Goal: Register for event/course

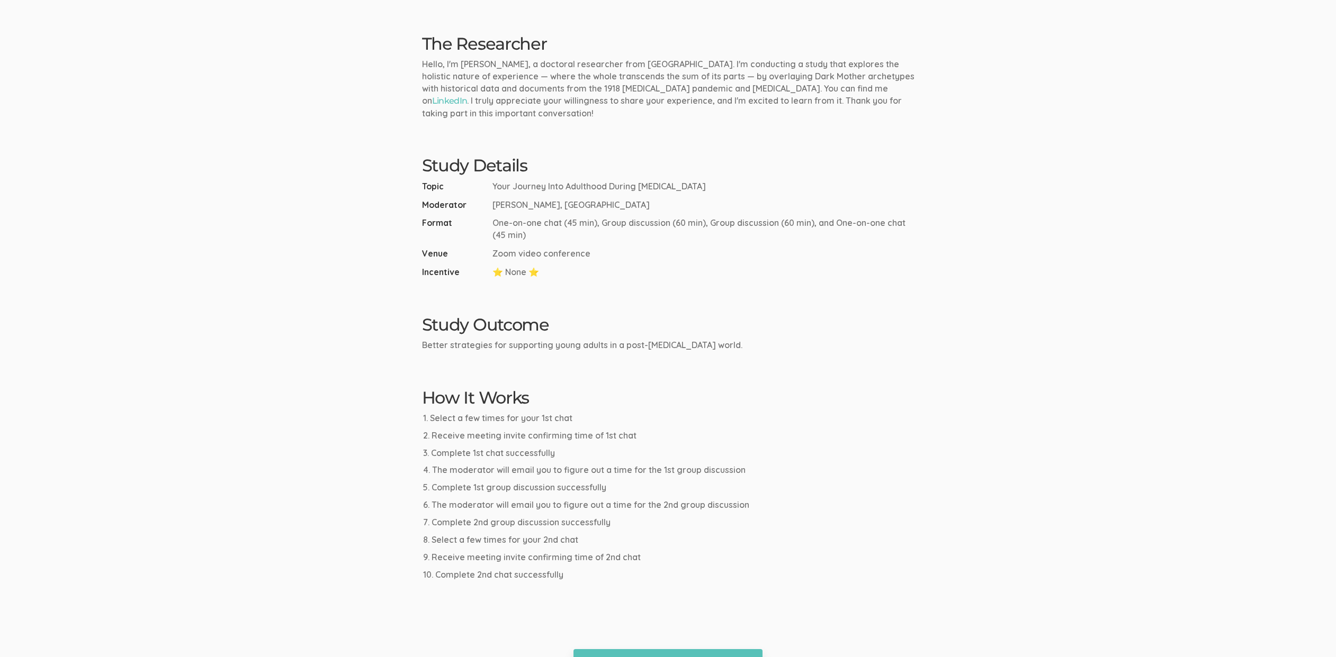
scroll to position [299, 0]
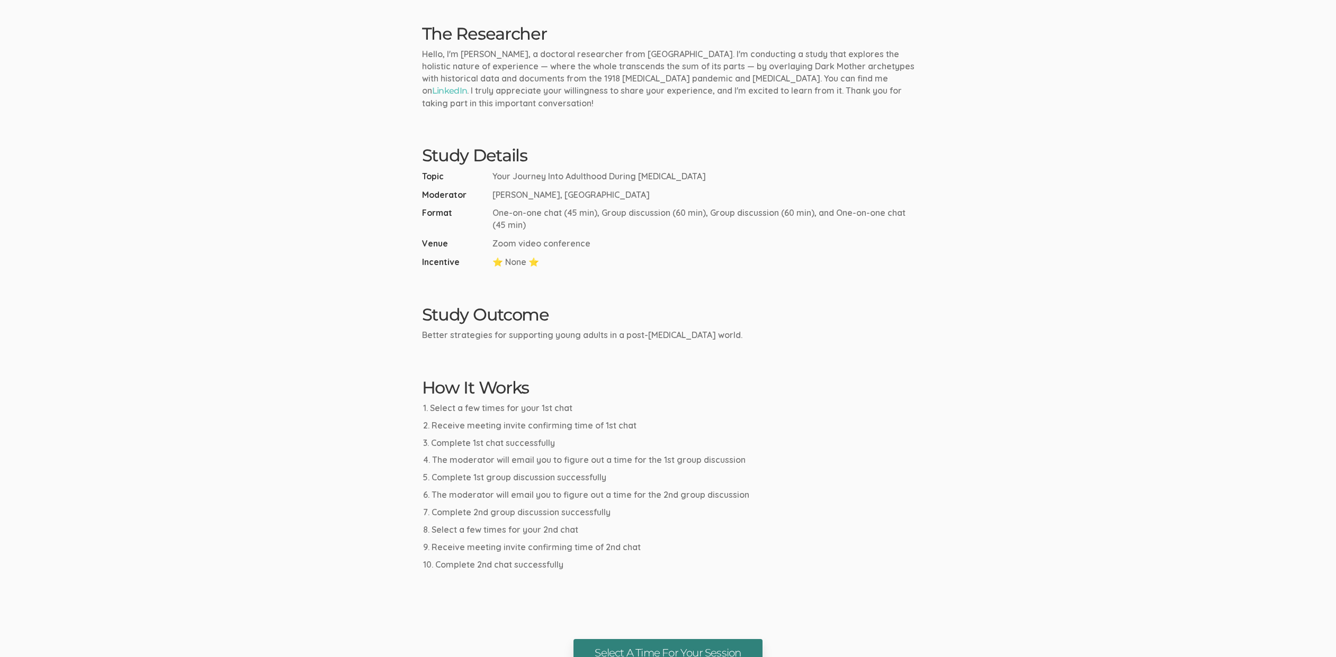
click at [709, 639] on link "Select A Time For Your Session" at bounding box center [667, 653] width 188 height 28
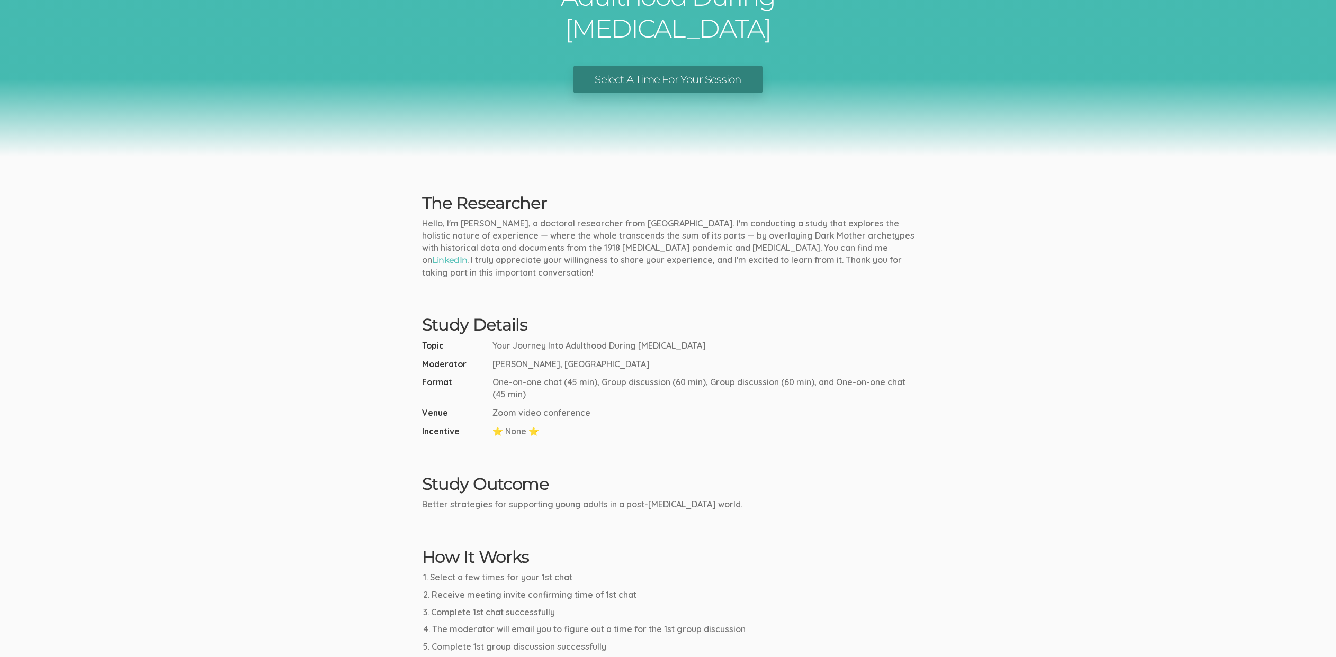
scroll to position [0, 0]
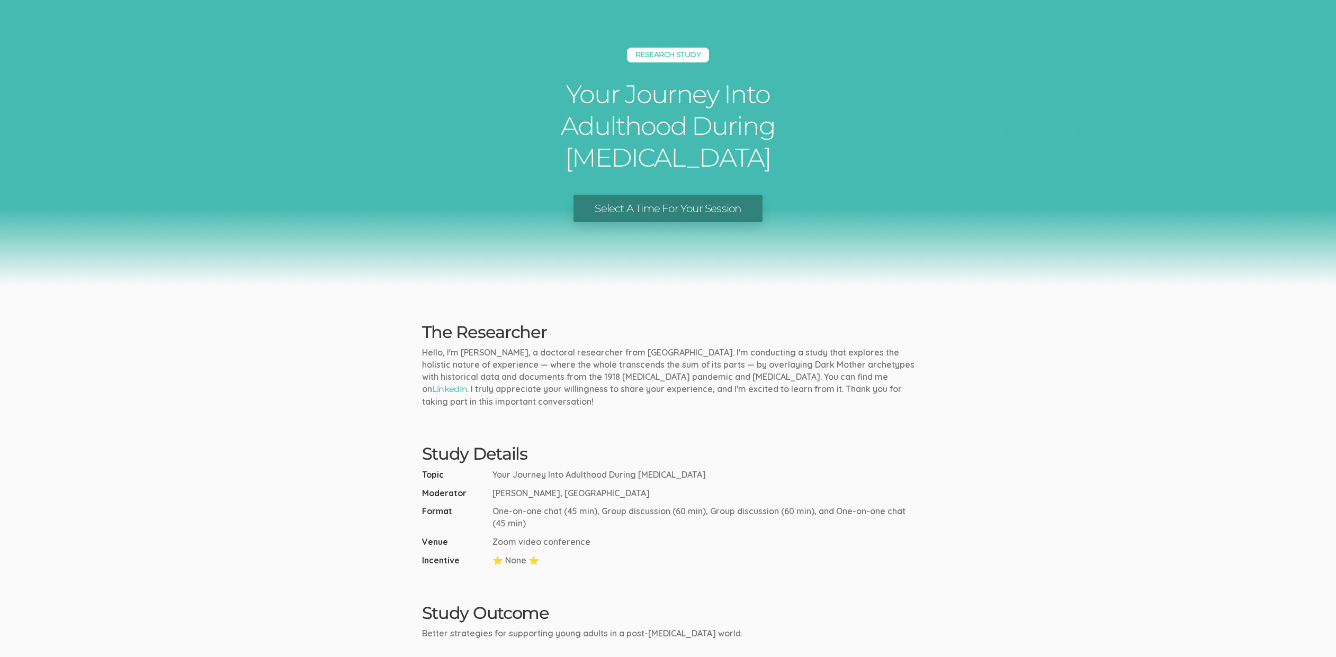
click at [535, 323] on h2 "The Researcher" at bounding box center [668, 332] width 492 height 19
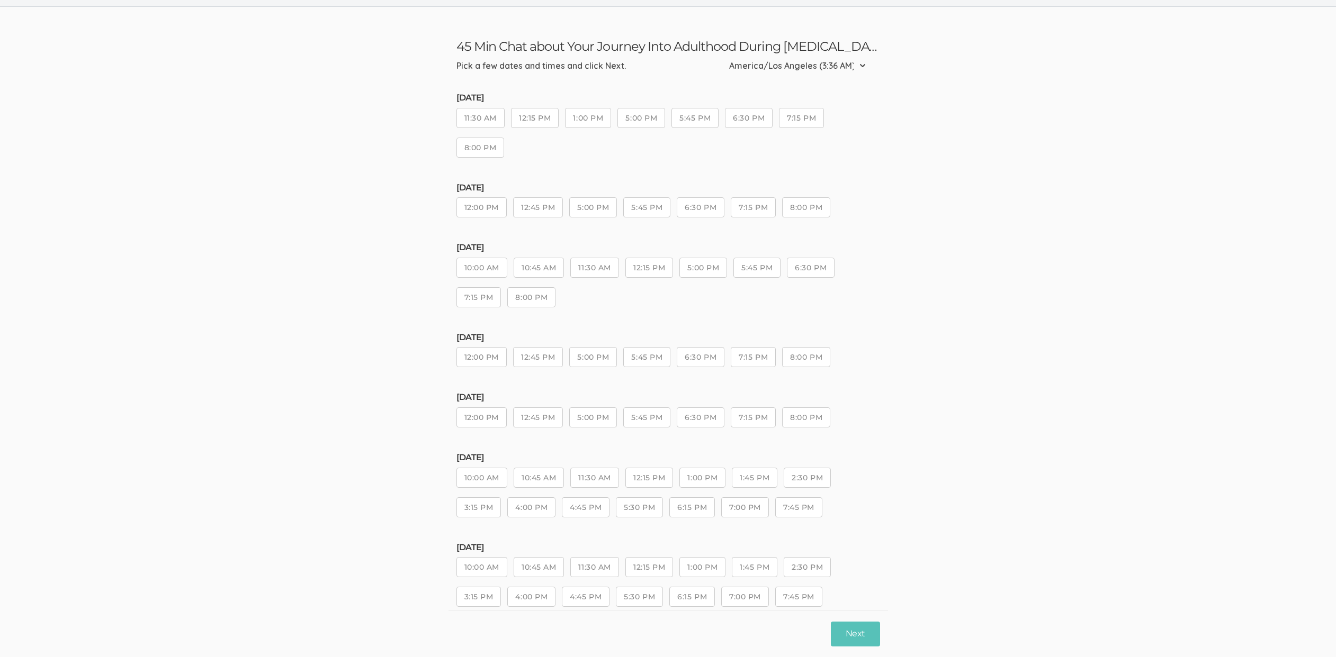
scroll to position [49, 0]
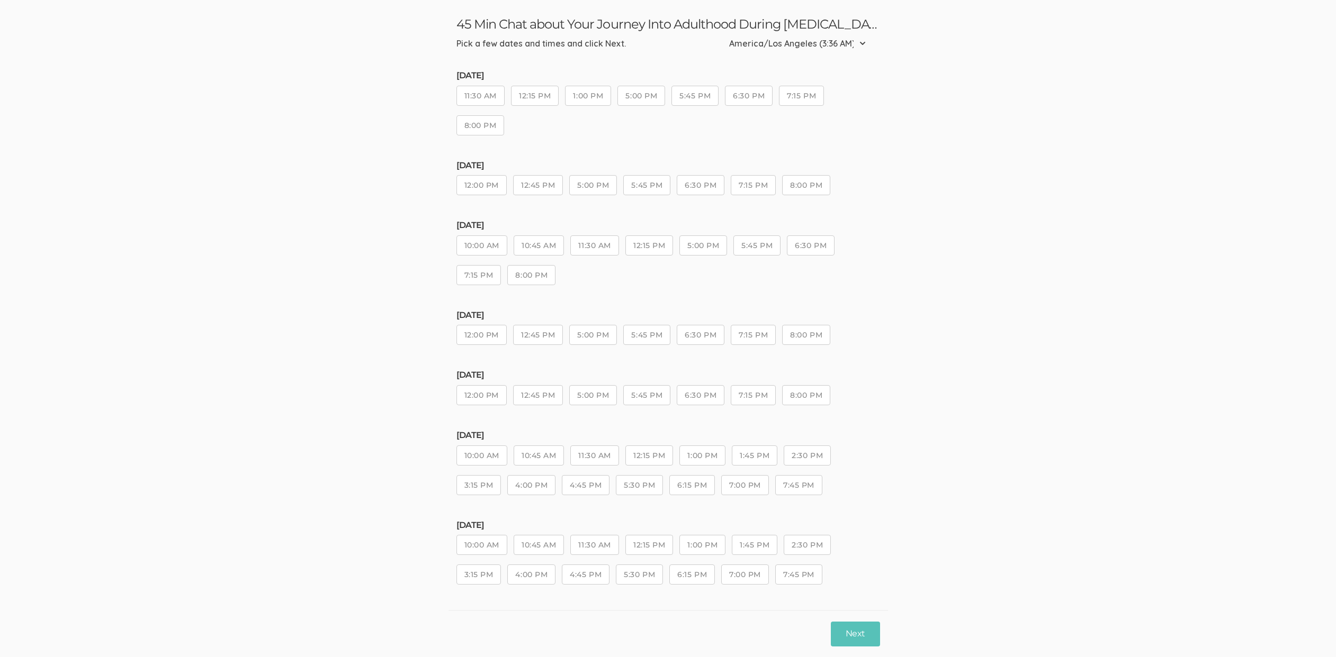
click at [607, 452] on button "11:30 AM" at bounding box center [594, 456] width 48 height 20
click at [718, 456] on button "1:00 PM" at bounding box center [702, 456] width 46 height 20
click at [871, 637] on button "Next" at bounding box center [855, 634] width 49 height 25
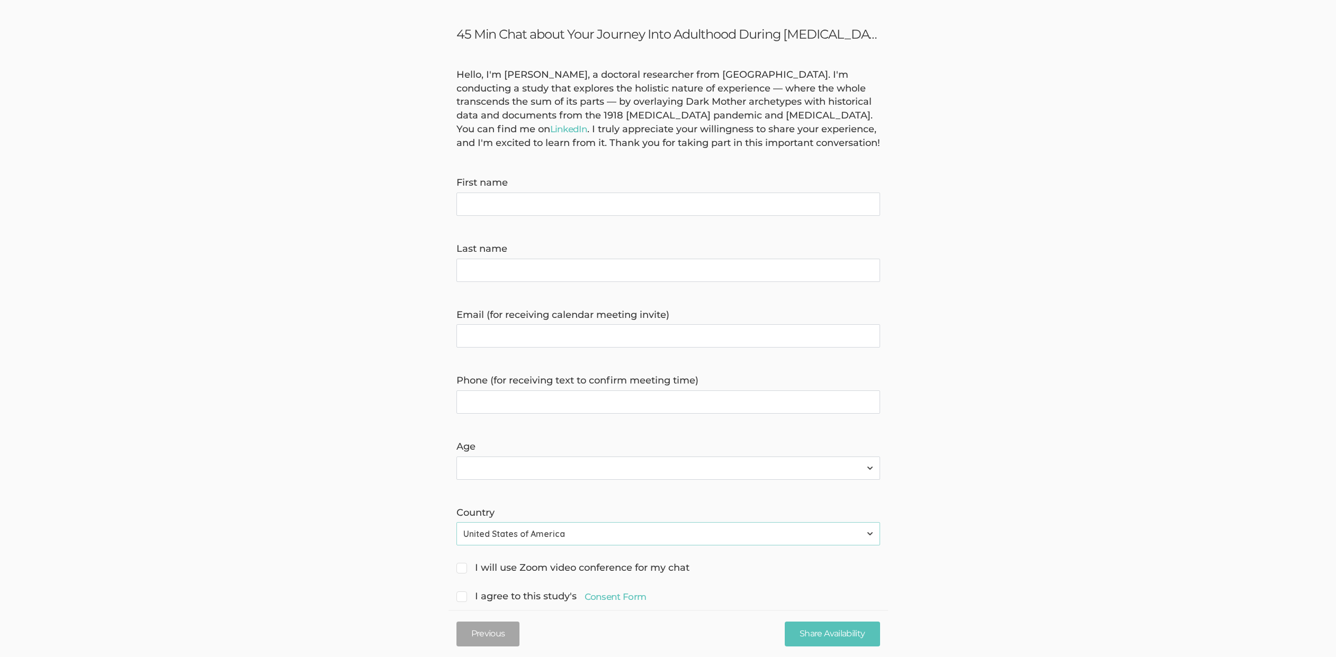
scroll to position [60, 0]
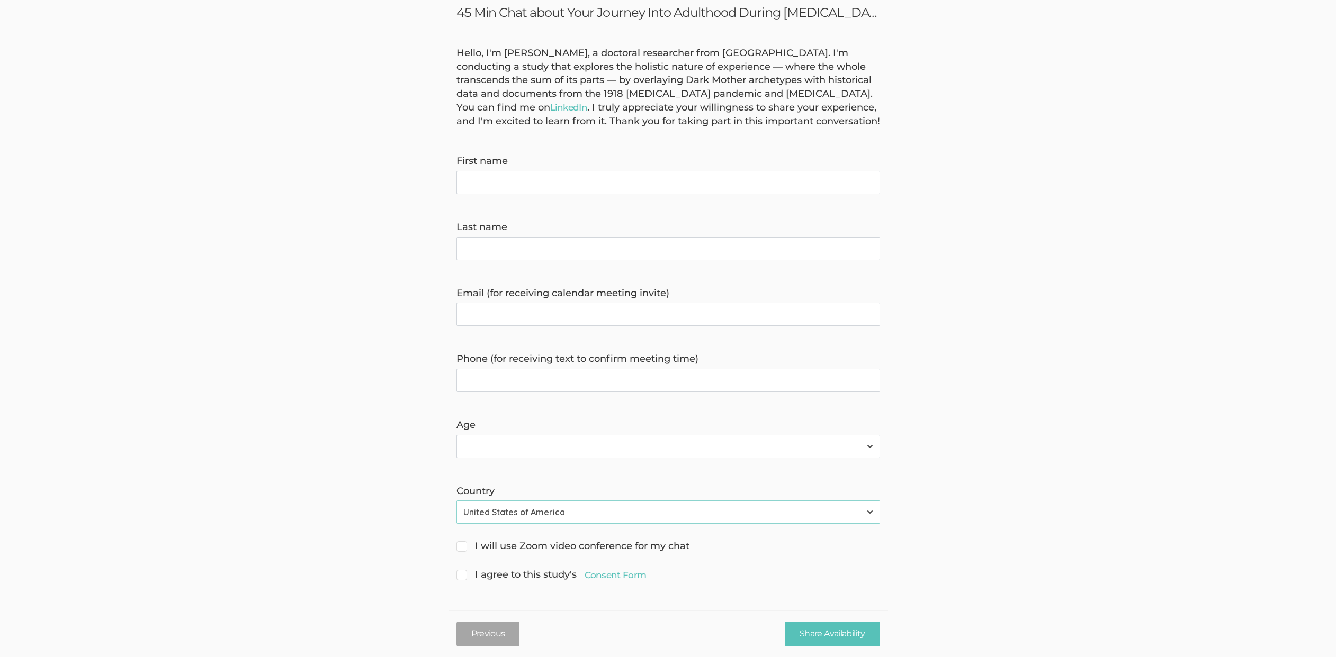
click at [614, 451] on select "Less than 18 years 18-24 years 25-34 years 35-44 years 44-54 years 55 years or …" at bounding box center [667, 446] width 423 height 23
click at [576, 444] on select "Less than 18 years 18-24 years 25-34 years 35-44 years 44-54 years 55 years or …" at bounding box center [667, 446] width 423 height 23
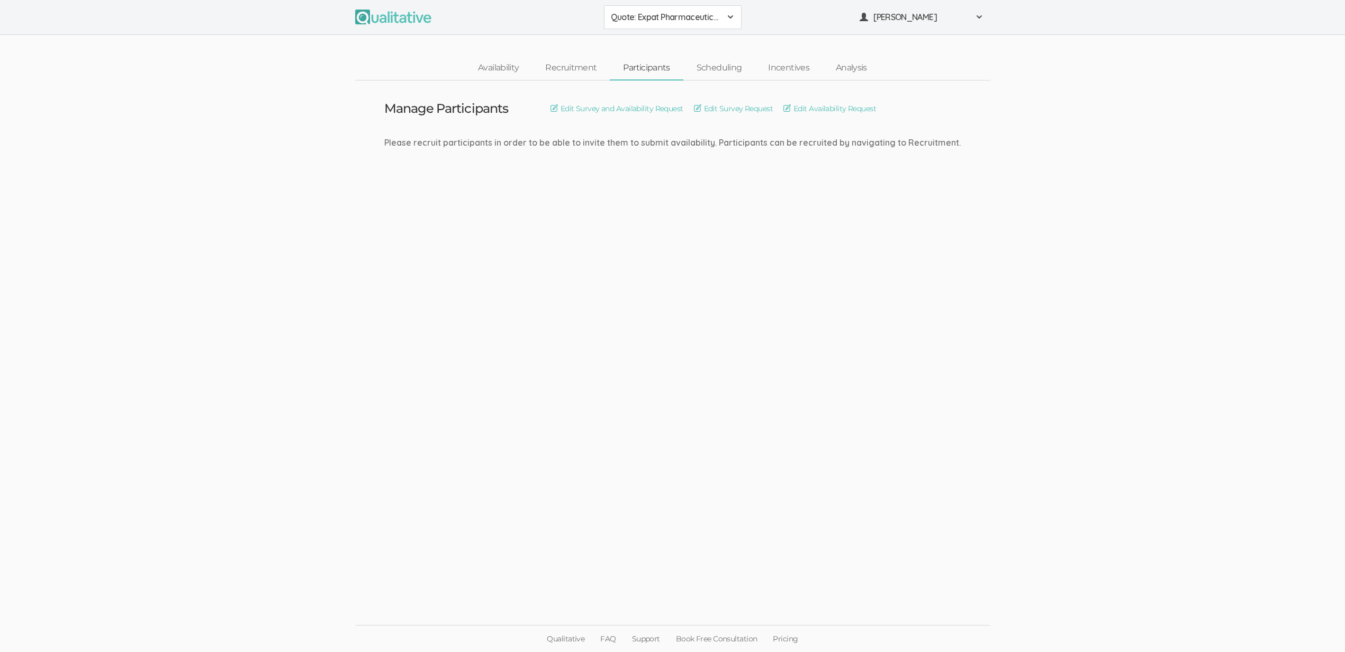
click at [531, 264] on ui-view "Manage Participants Edit Survey and Availability Request Edit Survey Request Ed…" at bounding box center [672, 325] width 1345 height 491
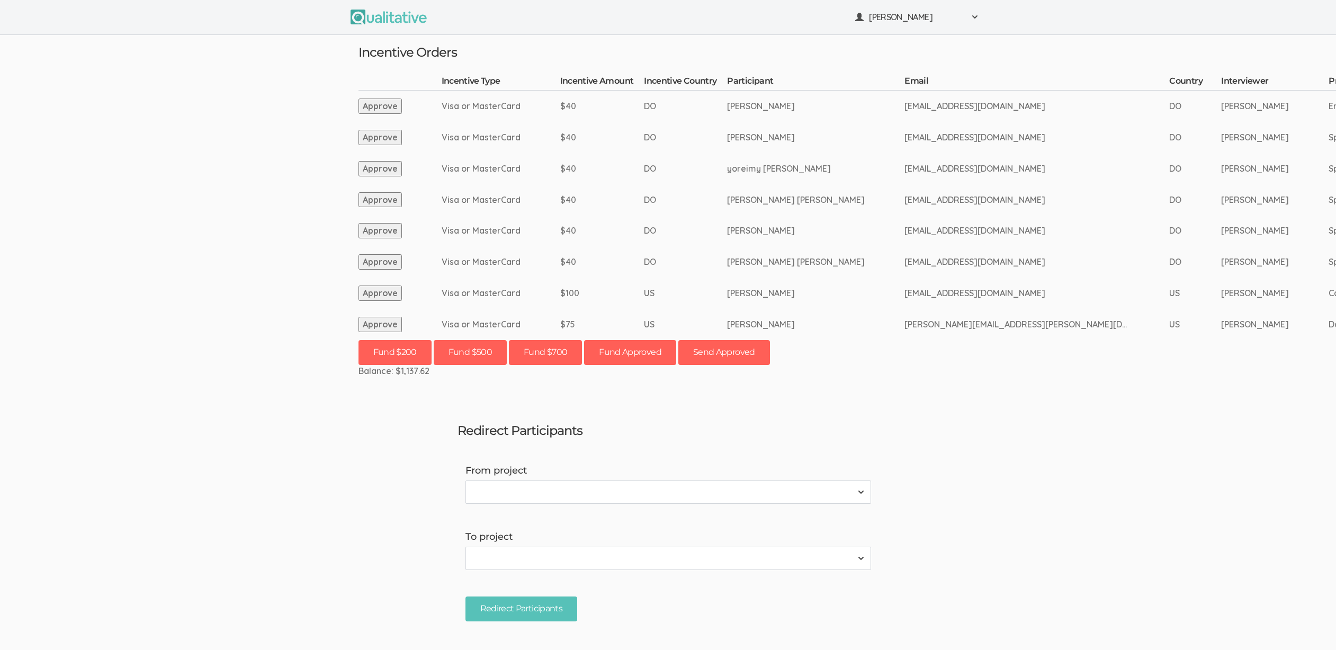
click at [563, 396] on ui-view "[PERSON_NAME] Project Workspace Profile Organization Settings" at bounding box center [668, 325] width 1336 height 650
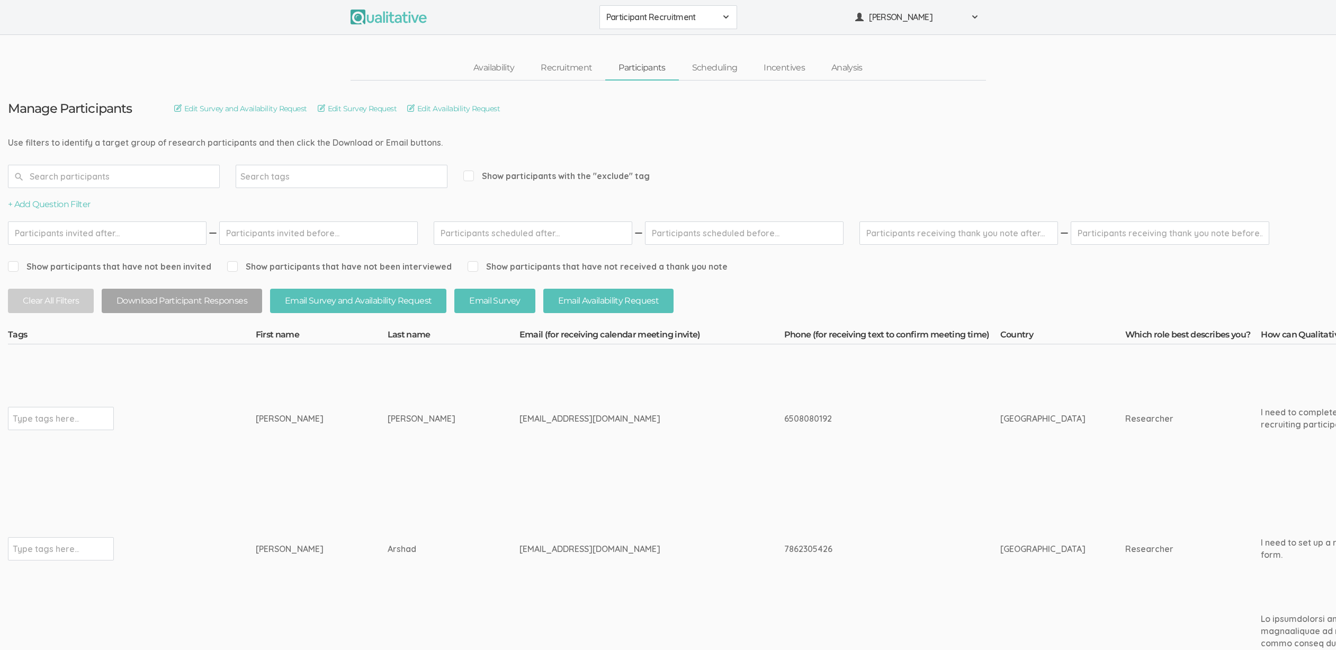
click at [233, 58] on div "Availability Recruitment Participants Scheduling Incentives Analysis" at bounding box center [668, 68] width 1336 height 24
drag, startPoint x: 361, startPoint y: 144, endPoint x: 32, endPoint y: 102, distance: 331.4
click at [32, 102] on h3 "Manage Participants" at bounding box center [70, 109] width 124 height 14
drag, startPoint x: 31, startPoint y: 102, endPoint x: 408, endPoint y: 134, distance: 378.3
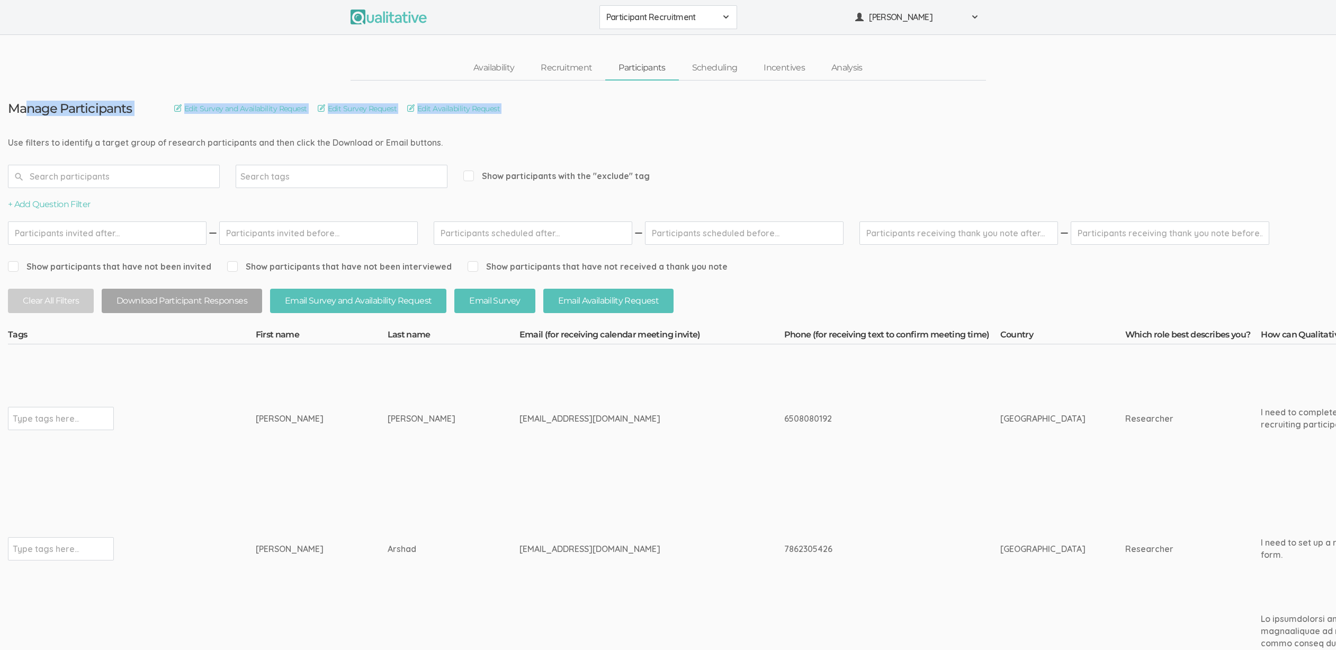
drag, startPoint x: 408, startPoint y: 134, endPoint x: 417, endPoint y: 145, distance: 14.6
drag, startPoint x: 416, startPoint y: 144, endPoint x: 28, endPoint y: 109, distance: 390.2
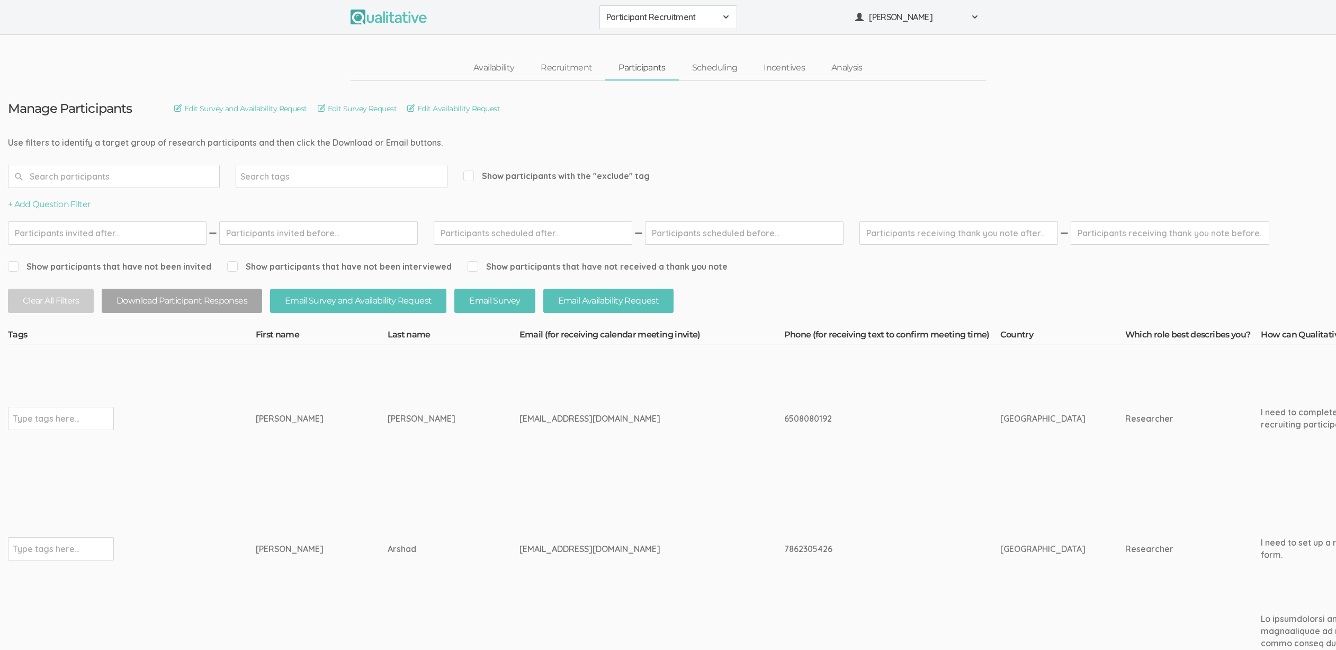
click at [28, 109] on h3 "Manage Participants" at bounding box center [70, 109] width 124 height 14
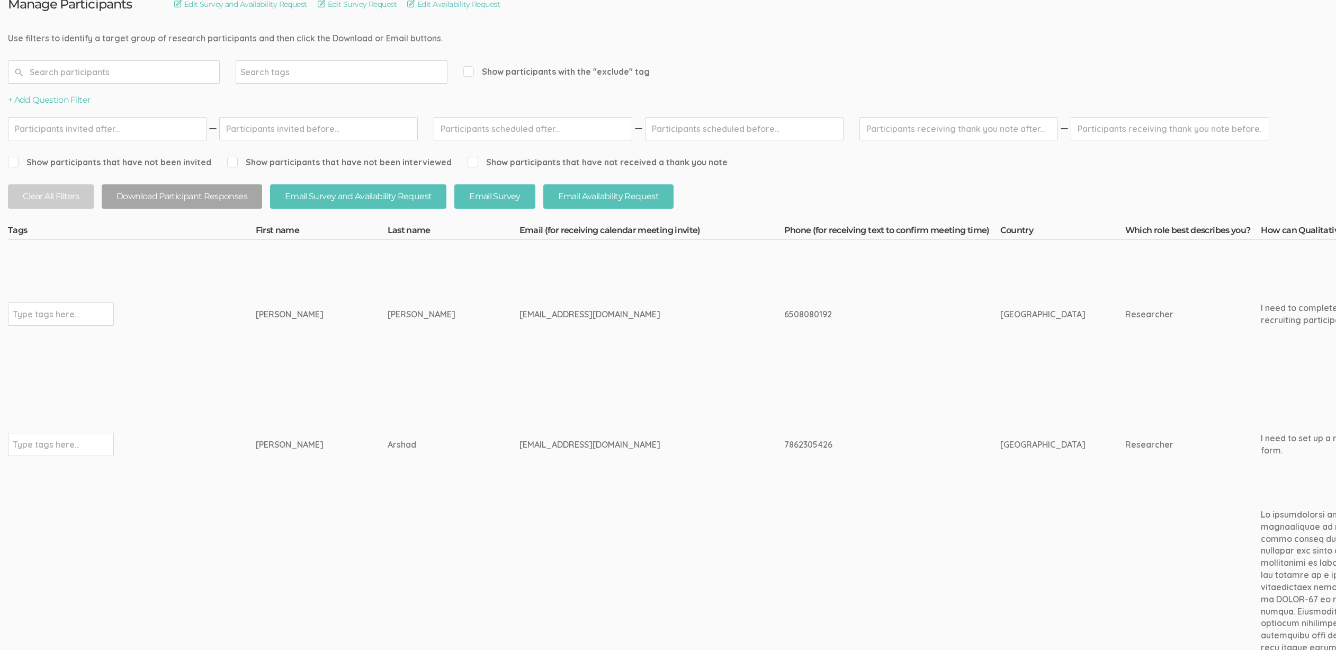
scroll to position [125, 0]
